Goal: Navigation & Orientation: Find specific page/section

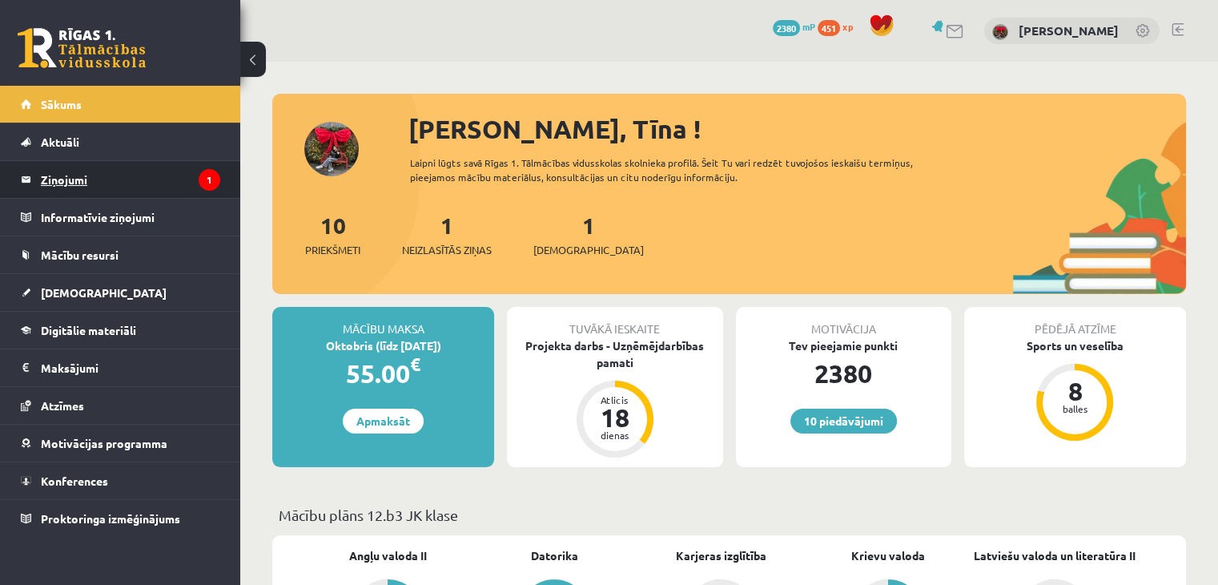
click at [38, 175] on link "Ziņojumi 1" at bounding box center [120, 179] width 199 height 37
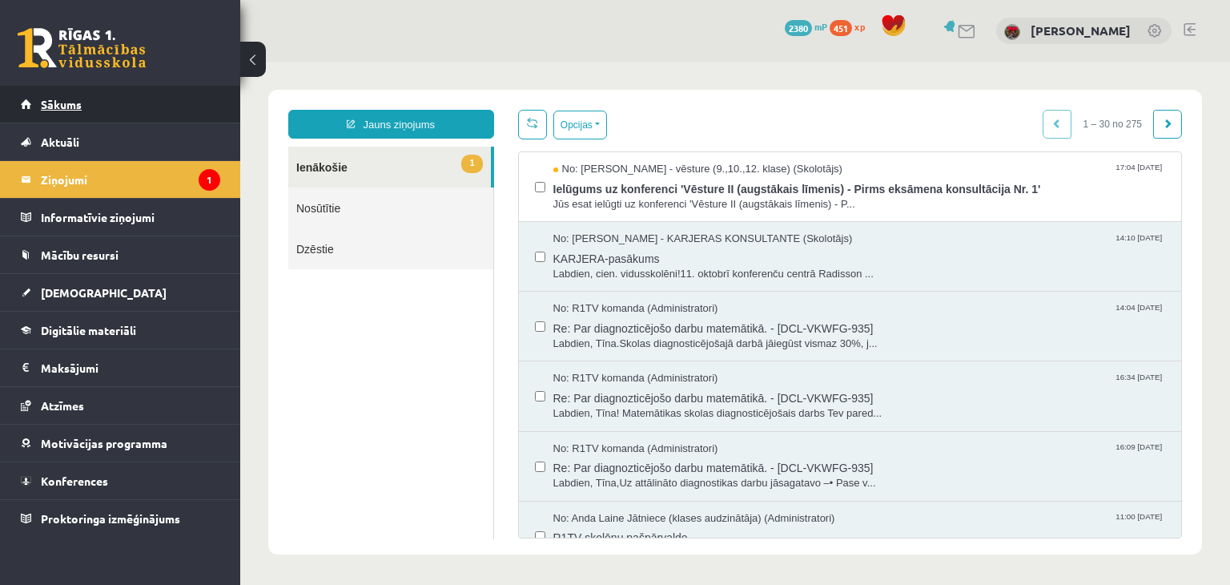
click at [54, 110] on span "Sākums" at bounding box center [61, 104] width 41 height 14
